Goal: Use online tool/utility: Utilize a website feature to perform a specific function

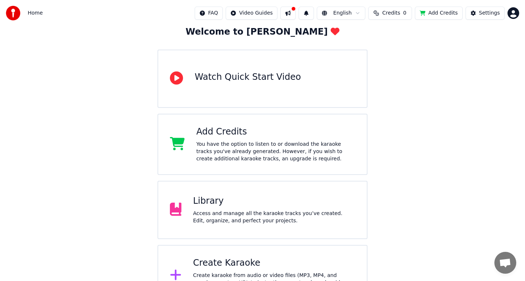
scroll to position [69, 0]
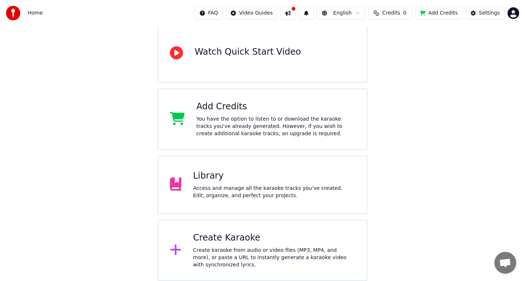
click at [270, 250] on div "Create karaoke from audio or video files (MP3, MP4, and more), or paste a URL t…" at bounding box center [274, 258] width 162 height 22
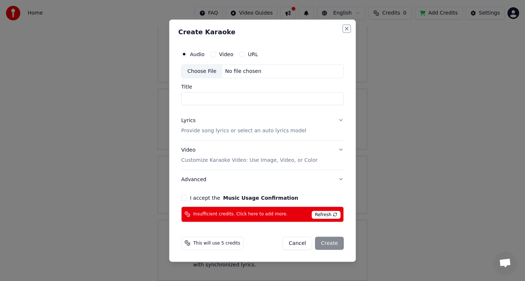
click at [346, 30] on button "Close" at bounding box center [347, 29] width 6 height 6
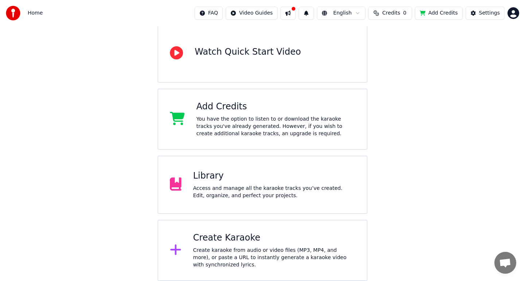
click at [182, 249] on div at bounding box center [178, 250] width 17 height 15
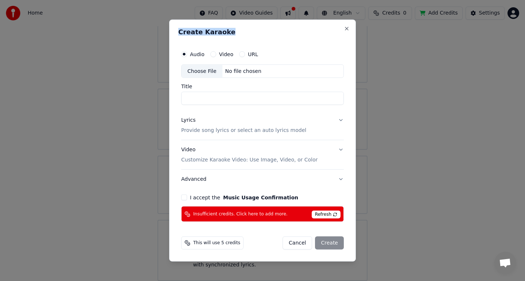
drag, startPoint x: 233, startPoint y: 37, endPoint x: 177, endPoint y: 30, distance: 56.5
click at [177, 30] on div "Create Karaoke Audio Video URL Choose File No file chosen Title Lyrics Provide …" at bounding box center [262, 140] width 187 height 242
click at [240, 36] on div "Create Karaoke" at bounding box center [262, 32] width 168 height 9
click at [346, 31] on button "Close" at bounding box center [347, 29] width 6 height 6
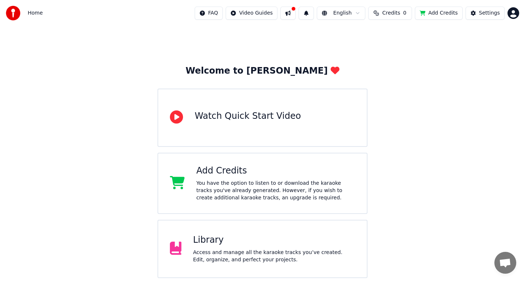
scroll to position [0, 0]
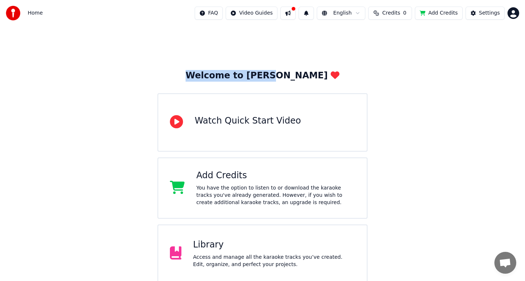
drag, startPoint x: 314, startPoint y: 74, endPoint x: 221, endPoint y: 69, distance: 93.1
click at [221, 69] on div "Welcome to Youka Watch Quick Start Video Add Credits You have the option to lis…" at bounding box center [262, 188] width 525 height 324
click at [279, 70] on div "Welcome to [PERSON_NAME]" at bounding box center [262, 76] width 154 height 12
drag, startPoint x: 337, startPoint y: 58, endPoint x: 312, endPoint y: 77, distance: 31.0
click at [312, 77] on div "Welcome to Youka Watch Quick Start Video Add Credits You have the option to lis…" at bounding box center [262, 188] width 525 height 324
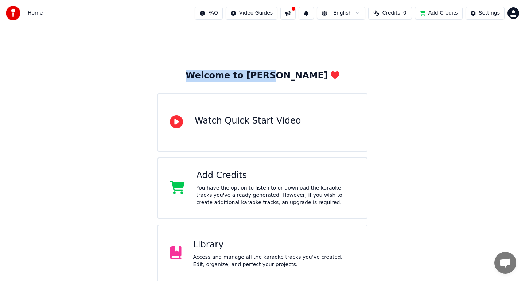
drag, startPoint x: 312, startPoint y: 76, endPoint x: 225, endPoint y: 62, distance: 87.5
click at [225, 63] on div "Welcome to Youka Watch Quick Start Video Add Credits You have the option to lis…" at bounding box center [262, 188] width 525 height 324
click at [311, 72] on div "Welcome to Youka Watch Quick Start Video Add Credits You have the option to lis…" at bounding box center [262, 210] width 210 height 280
drag, startPoint x: 311, startPoint y: 72, endPoint x: 226, endPoint y: 75, distance: 85.3
click at [226, 75] on div "Welcome to Youka Watch Quick Start Video Add Credits You have the option to lis…" at bounding box center [262, 210] width 210 height 280
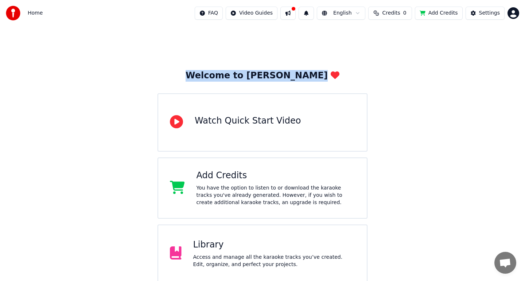
click at [250, 69] on div "Welcome to Youka Watch Quick Start Video Add Credits You have the option to lis…" at bounding box center [262, 188] width 525 height 324
drag, startPoint x: 309, startPoint y: 72, endPoint x: 212, endPoint y: 69, distance: 96.2
click at [212, 69] on div "Welcome to Youka Watch Quick Start Video Add Credits You have the option to lis…" at bounding box center [262, 188] width 525 height 324
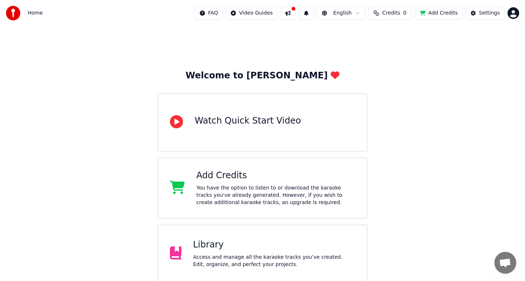
click at [342, 65] on div "Welcome to Youka Watch Quick Start Video Add Credits You have the option to lis…" at bounding box center [262, 188] width 525 height 324
